Goal: Task Accomplishment & Management: Complete application form

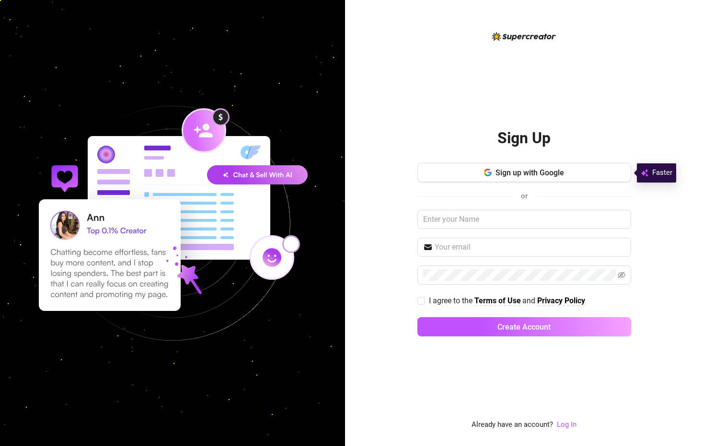
click at [276, 60] on img at bounding box center [172, 222] width 331 height 331
click at [423, 301] on input "I agree to the Terms of Use and Privacy Policy" at bounding box center [420, 300] width 7 height 7
checkbox input "true"
click at [520, 173] on span "Sign up with Google" at bounding box center [529, 172] width 68 height 9
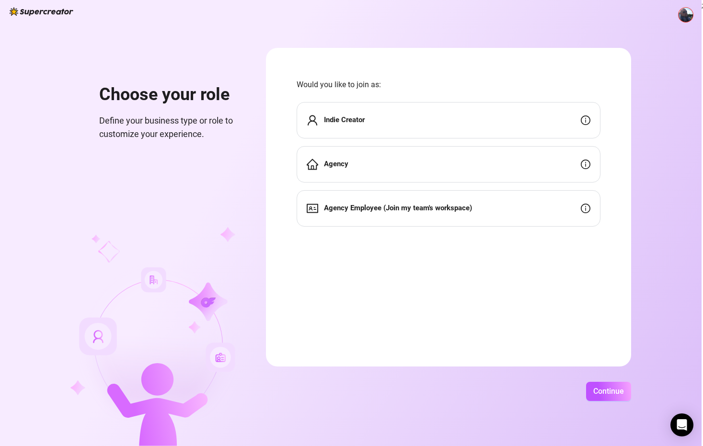
click at [339, 163] on strong "Agency" at bounding box center [336, 163] width 24 height 9
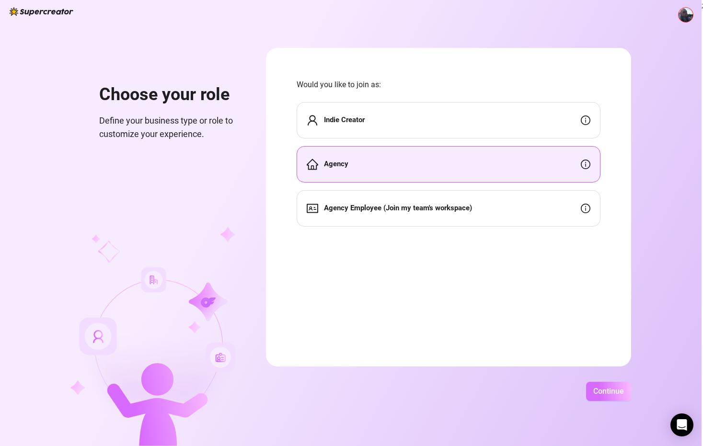
click at [602, 393] on span "Continue" at bounding box center [608, 390] width 31 height 9
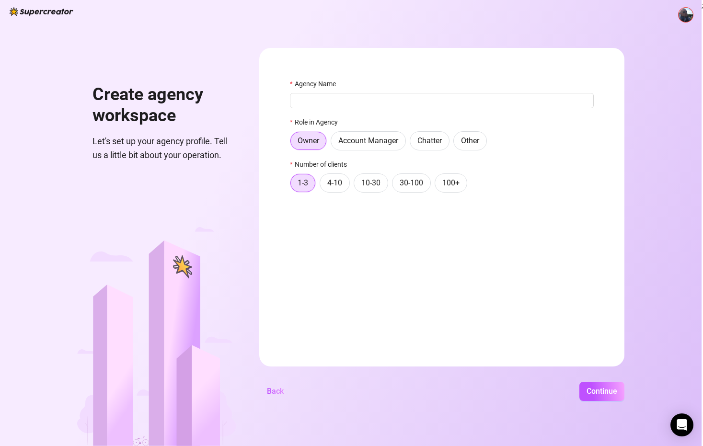
drag, startPoint x: 353, startPoint y: 96, endPoint x: 380, endPoint y: 69, distance: 37.9
click at [353, 96] on input "Agency Name" at bounding box center [442, 100] width 304 height 15
type input "o"
type input "Obscura Co., LLC"
click at [363, 184] on span "10-30" at bounding box center [370, 182] width 19 height 9
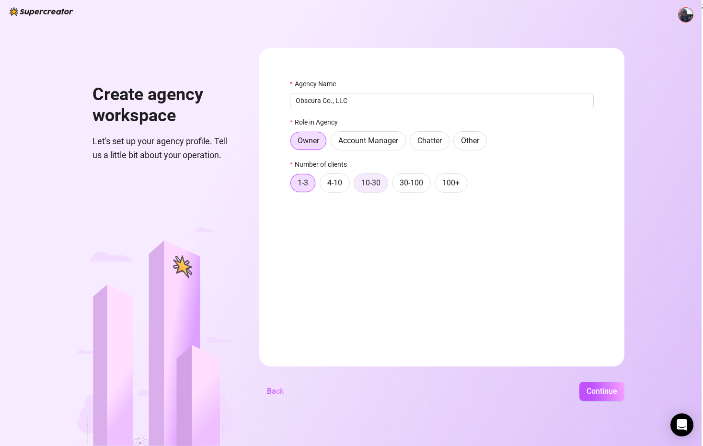
click at [356, 185] on input "10-30" at bounding box center [356, 185] width 0 height 0
click at [304, 182] on span "1-3" at bounding box center [302, 182] width 11 height 9
click at [293, 185] on input "1-3" at bounding box center [293, 185] width 0 height 0
click at [606, 390] on span "Continue" at bounding box center [601, 390] width 31 height 9
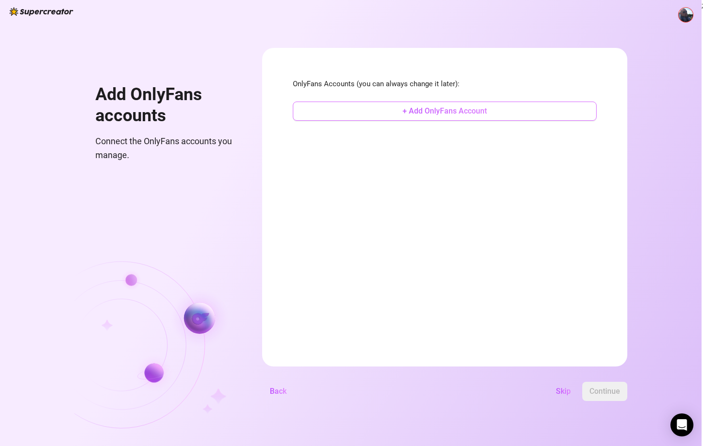
click at [431, 108] on span "+ Add OnlyFans Account" at bounding box center [444, 110] width 84 height 9
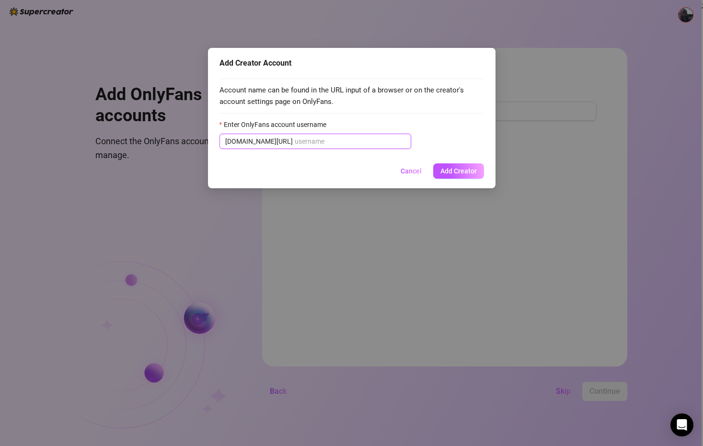
click at [295, 138] on input "Enter OnlyFans account username" at bounding box center [350, 141] width 111 height 11
type input "z"
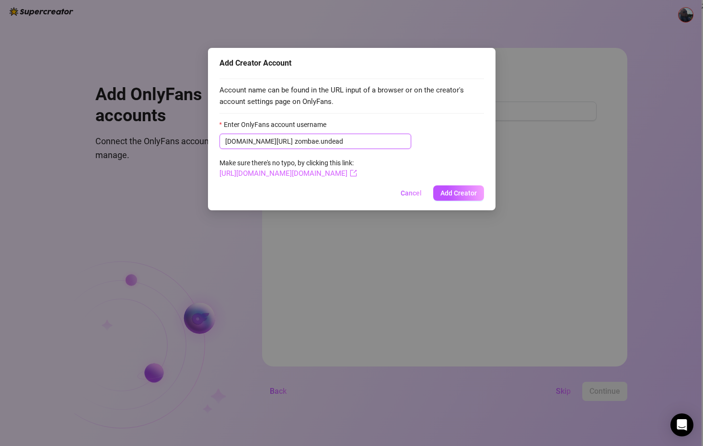
type input "zombae.undead"
click at [290, 172] on link "[URL][DOMAIN_NAME][DOMAIN_NAME]" at bounding box center [287, 173] width 137 height 9
click at [459, 194] on span "Add Creator" at bounding box center [458, 193] width 36 height 8
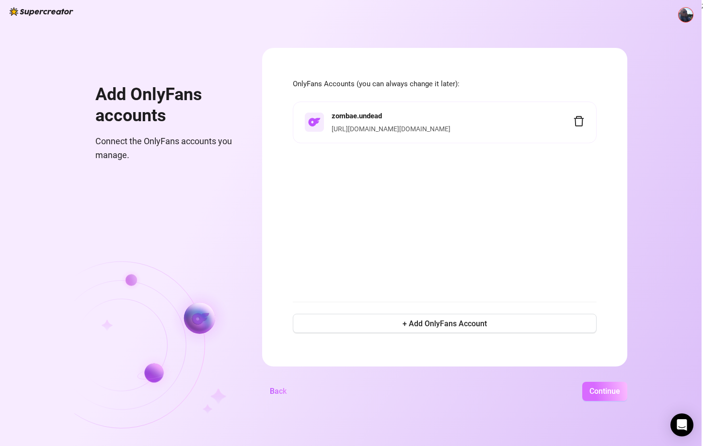
click at [605, 392] on span "Continue" at bounding box center [604, 390] width 31 height 9
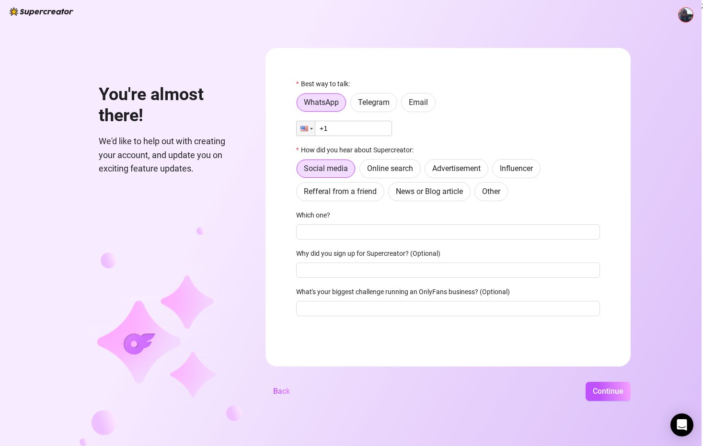
click at [353, 126] on input "+1" at bounding box center [344, 128] width 96 height 15
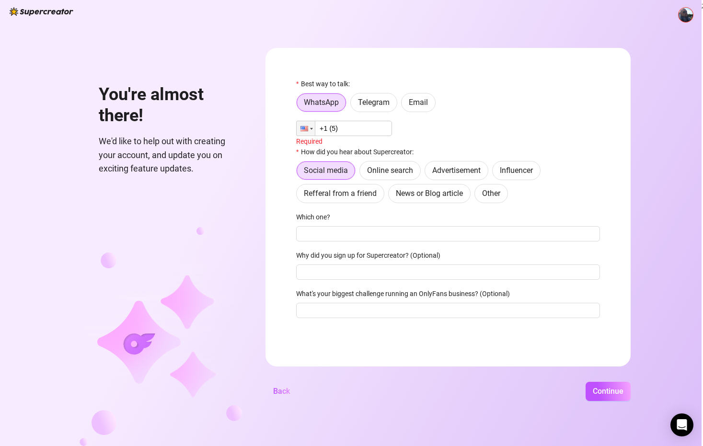
type input "+1"
type input "+6"
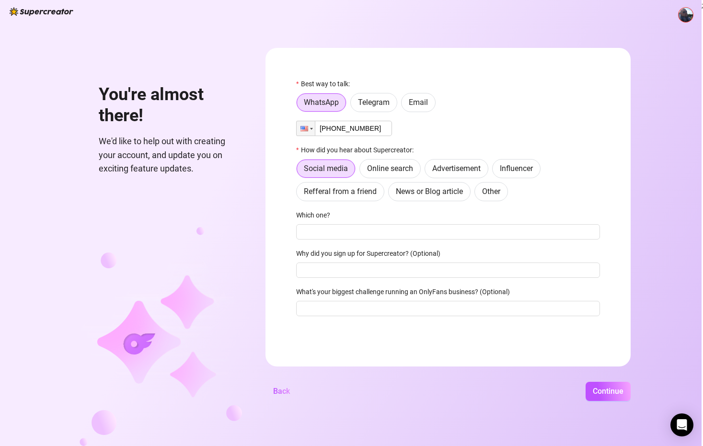
type input "[PHONE_NUMBER]"
click at [491, 131] on div "Phone [PHONE_NUMBER]" at bounding box center [448, 128] width 304 height 15
click at [354, 195] on span "Refferal from a friend" at bounding box center [340, 191] width 73 height 9
click at [299, 194] on input "Refferal from a friend" at bounding box center [299, 194] width 0 height 0
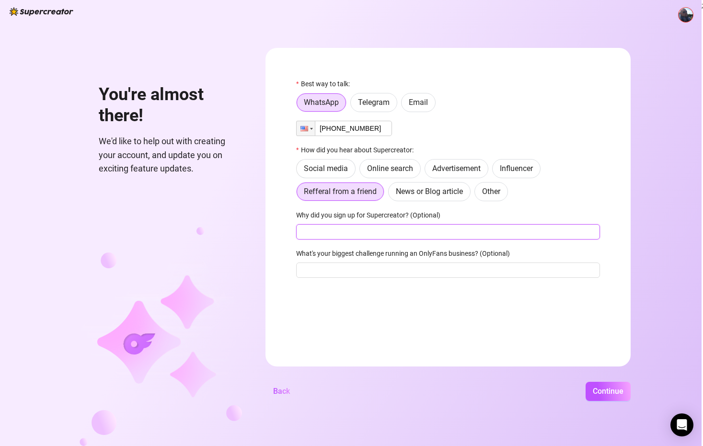
click at [412, 228] on input "Why did you sign up for Supercreator? (Optional)" at bounding box center [448, 231] width 304 height 15
type input "AI Izzy Chatter"
type input "Chatting"
click at [600, 391] on span "Continue" at bounding box center [607, 390] width 31 height 9
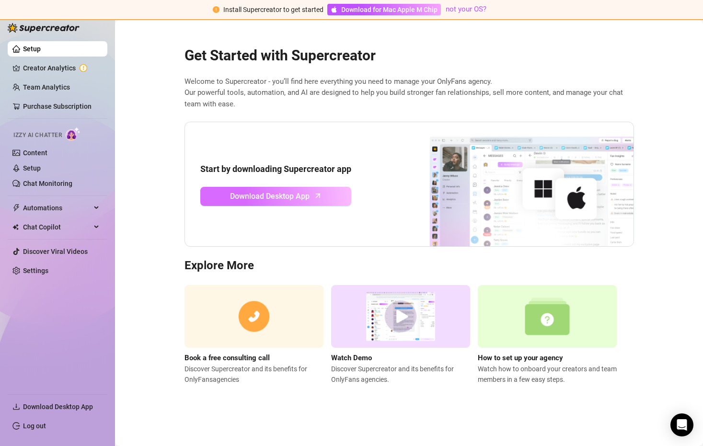
click at [295, 200] on span "Download Desktop App" at bounding box center [269, 196] width 79 height 12
